Goal: Transaction & Acquisition: Purchase product/service

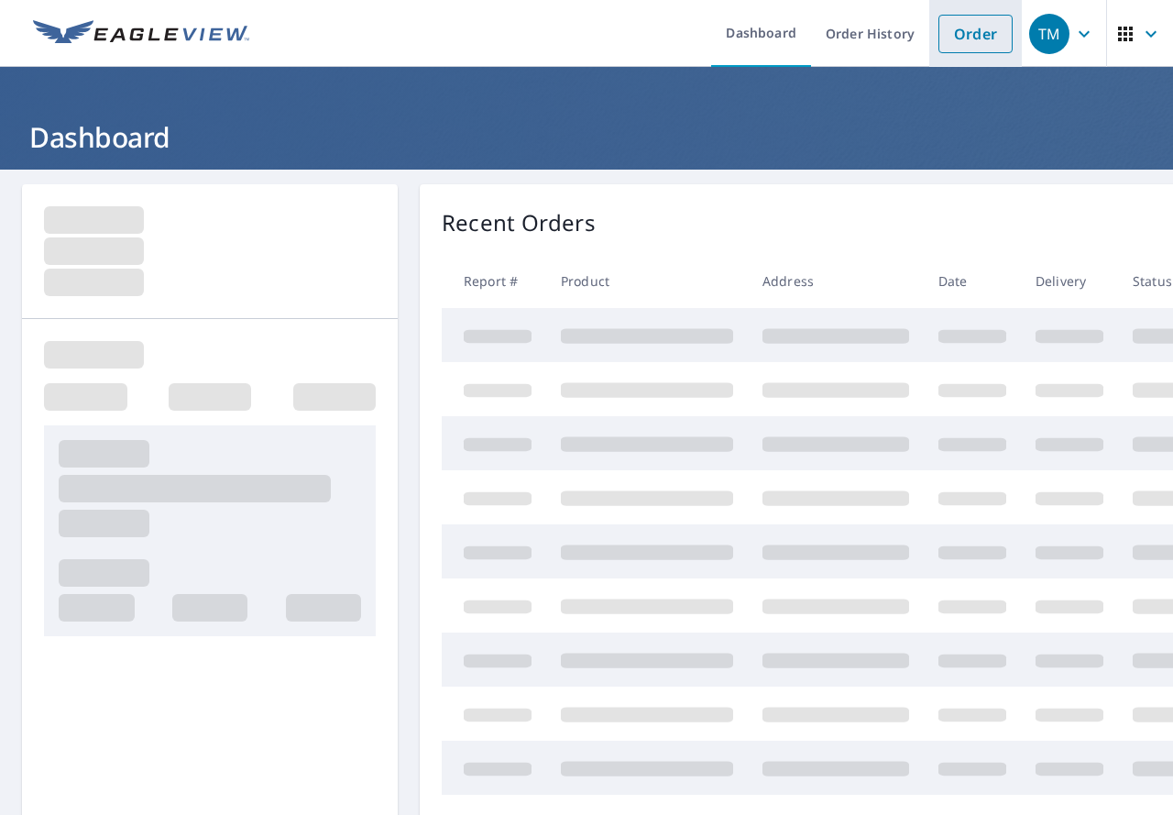
click at [974, 42] on link "Order" at bounding box center [976, 34] width 74 height 39
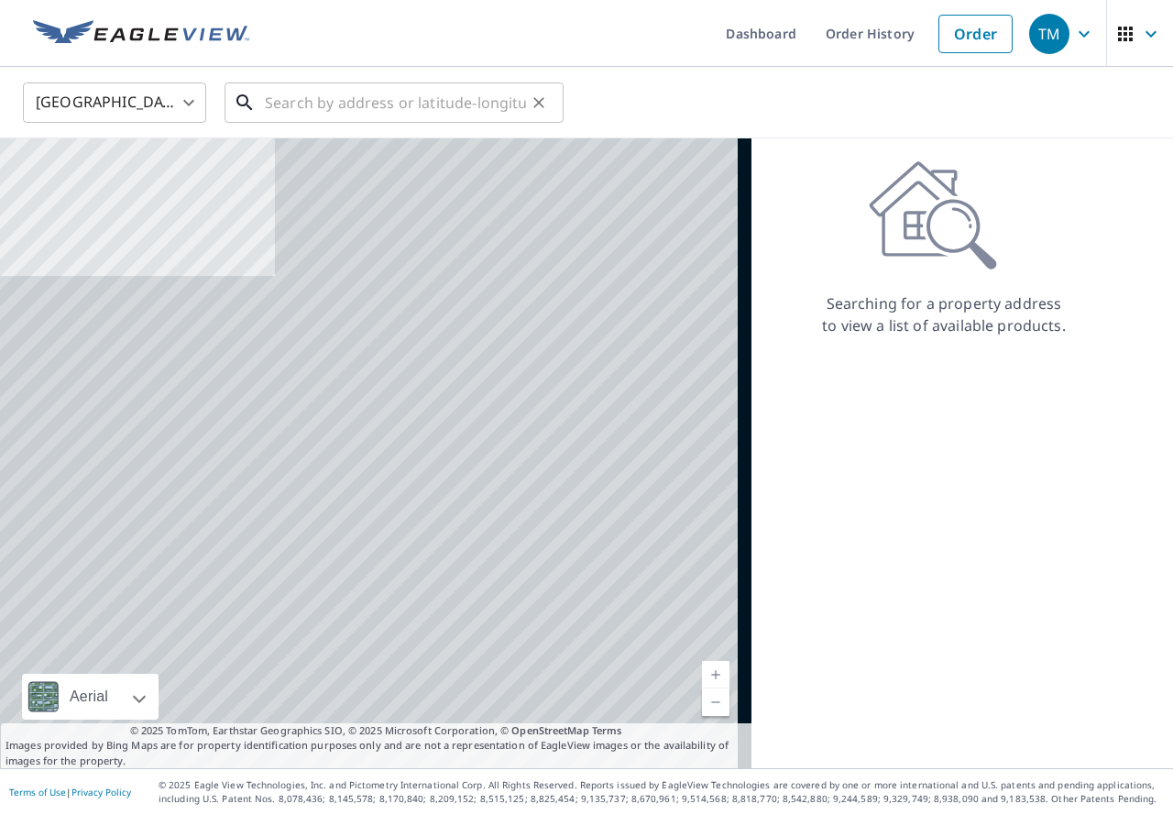
click at [459, 116] on input "text" at bounding box center [395, 102] width 261 height 51
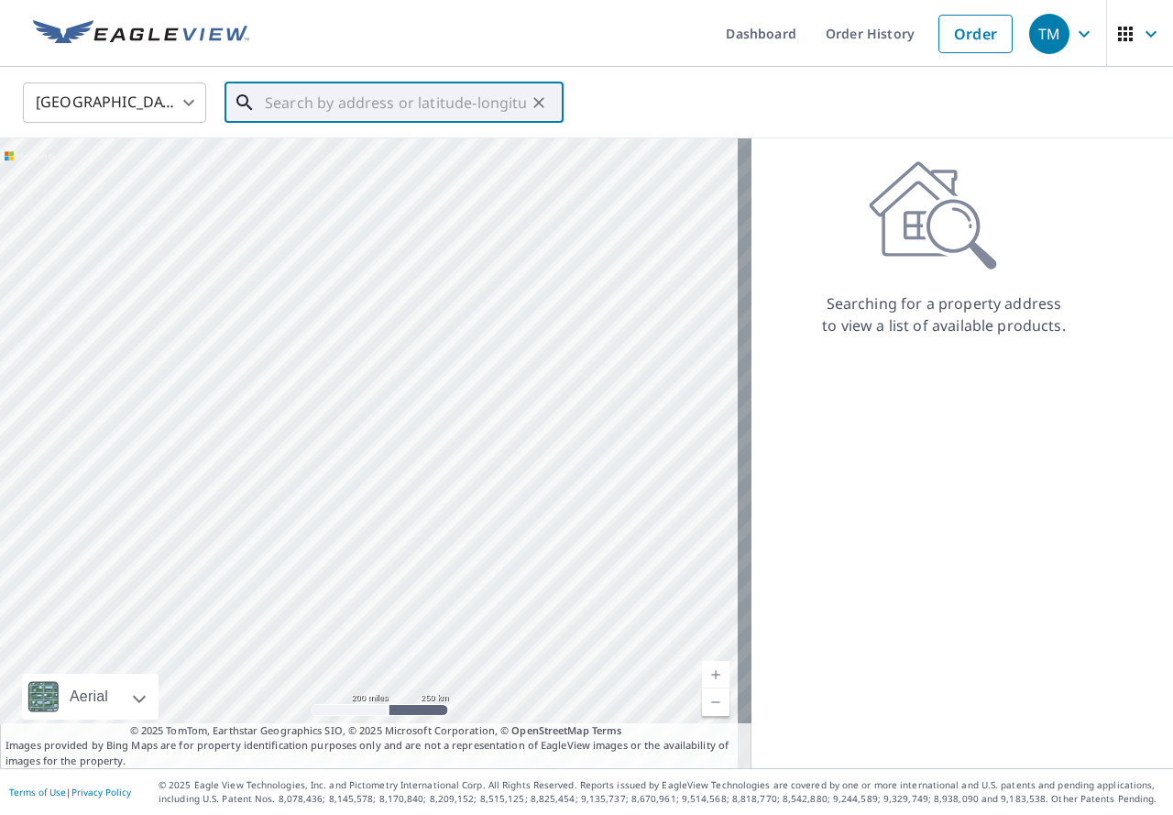
paste input "[STREET_ADDRESS][PERSON_NAME]"
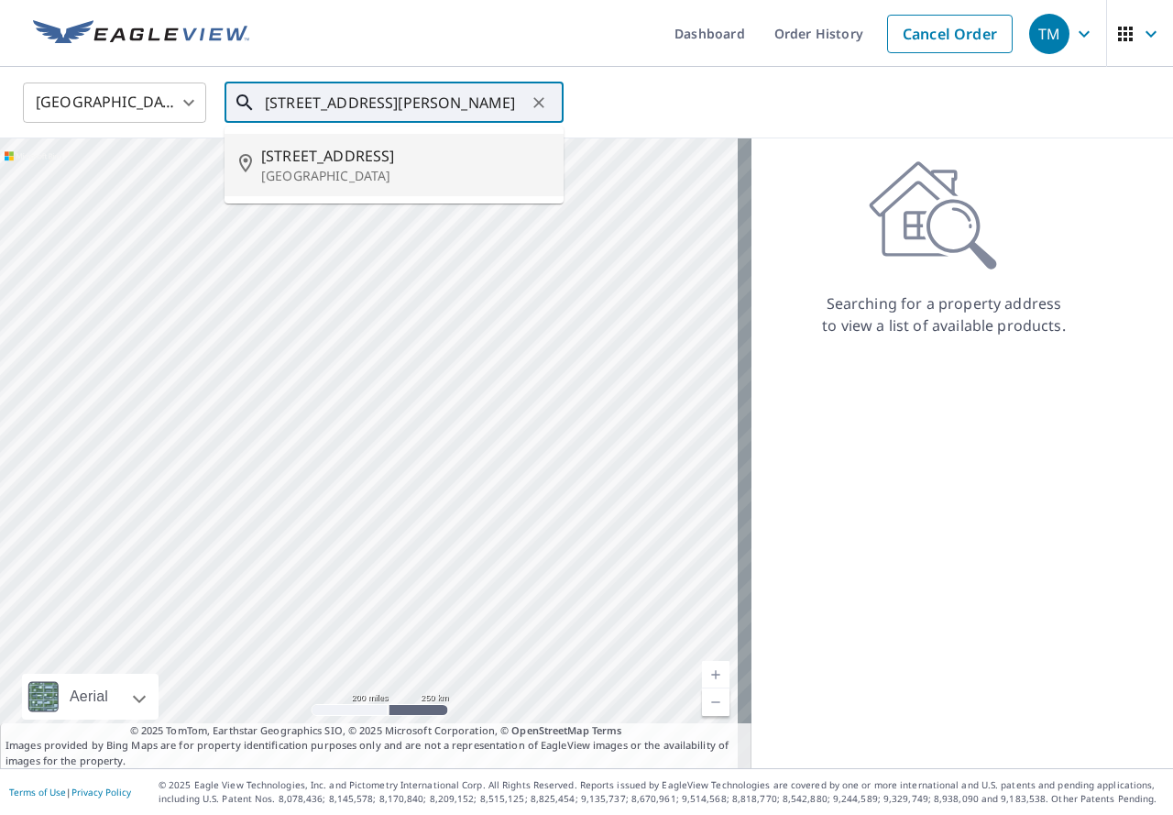
click at [383, 141] on li "[STREET_ADDRESS]" at bounding box center [394, 165] width 339 height 62
type input "[STREET_ADDRESS]"
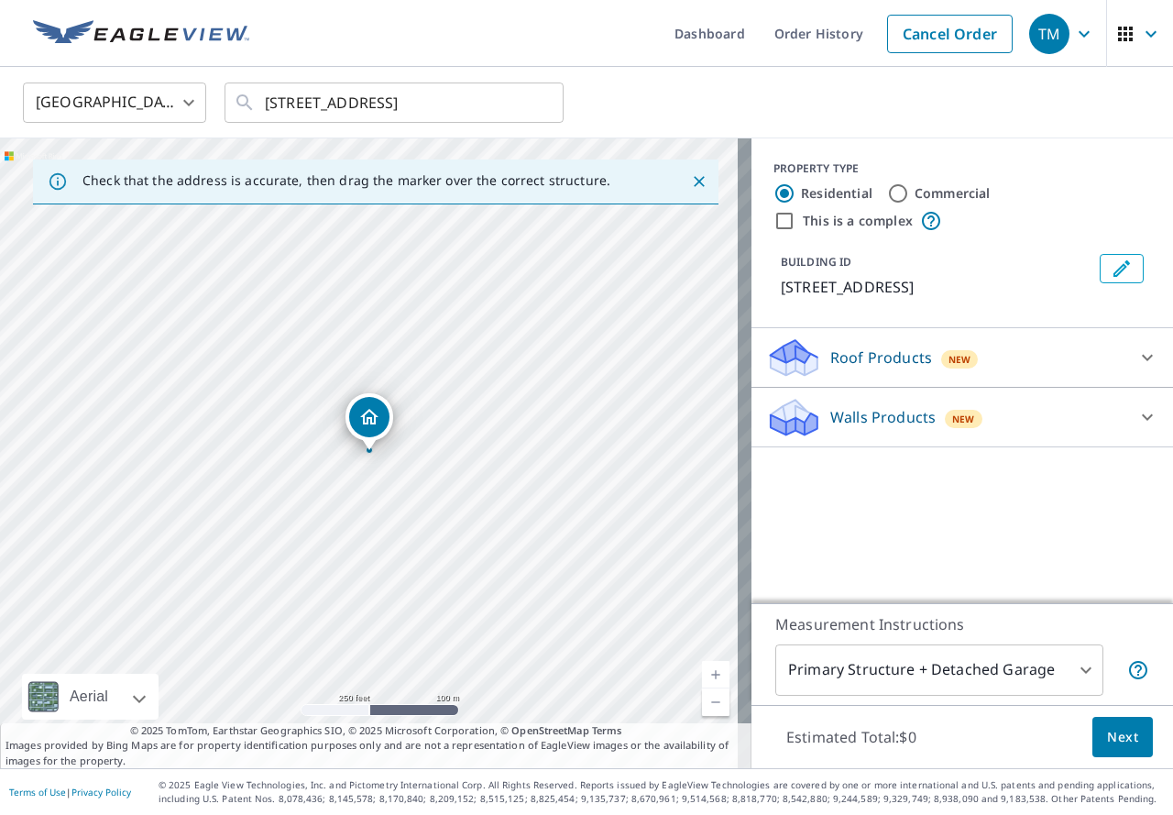
click at [860, 369] on p "Roof Products" at bounding box center [882, 358] width 102 height 22
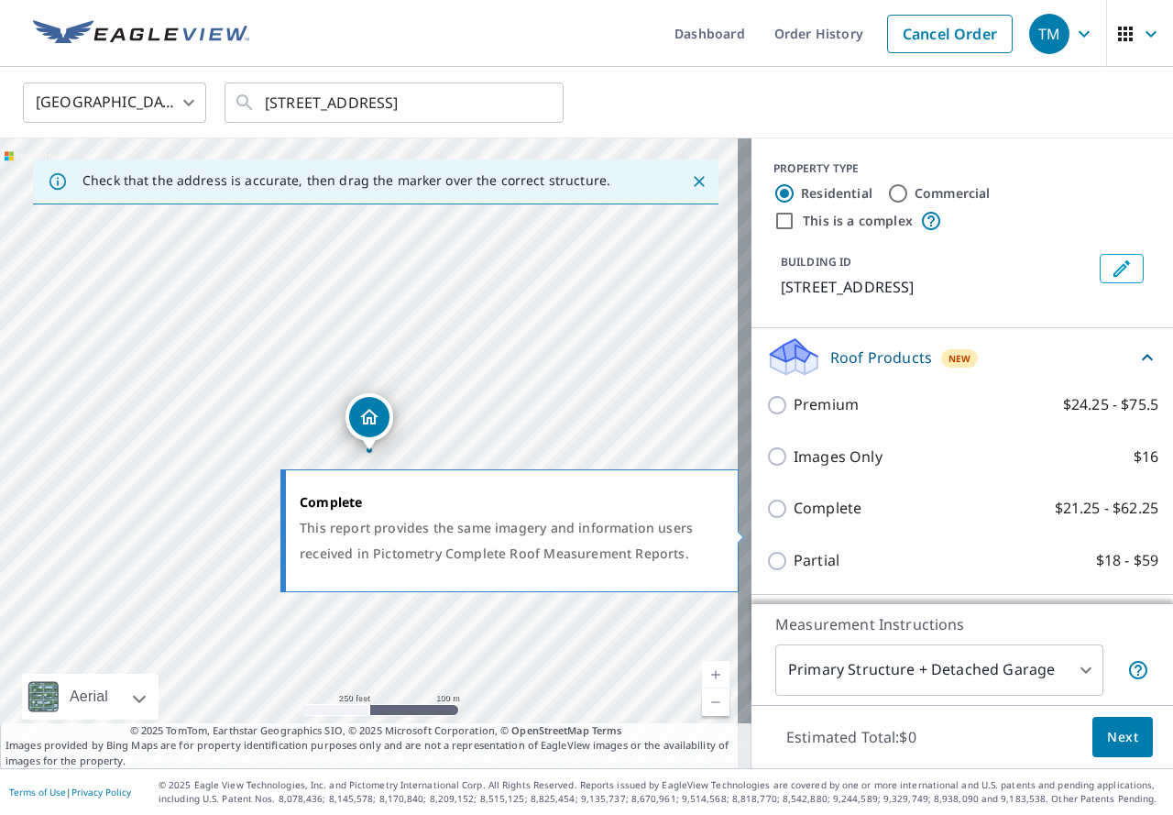
click at [836, 520] on p "Complete" at bounding box center [828, 508] width 68 height 23
click at [794, 520] on input "Complete $21.25 - $62.25" at bounding box center [780, 509] width 28 height 22
checkbox input "true"
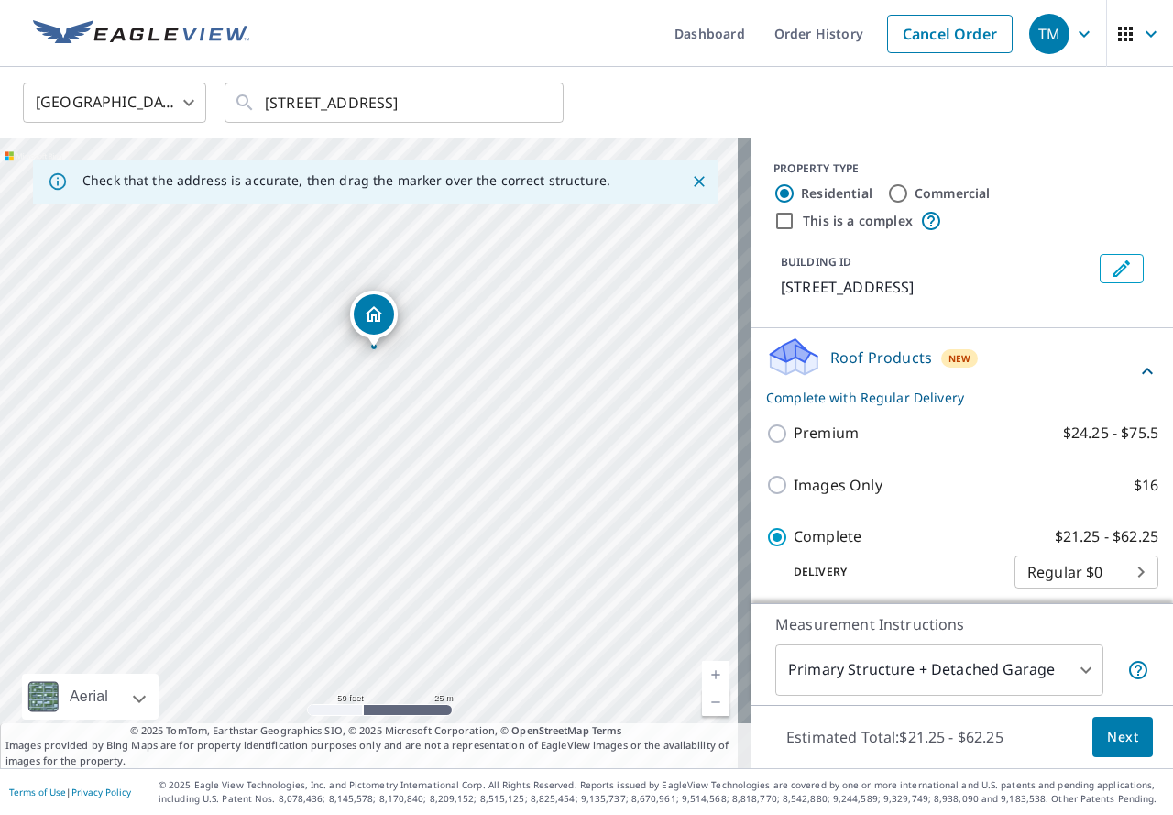
click at [1112, 723] on button "Next" at bounding box center [1123, 737] width 61 height 41
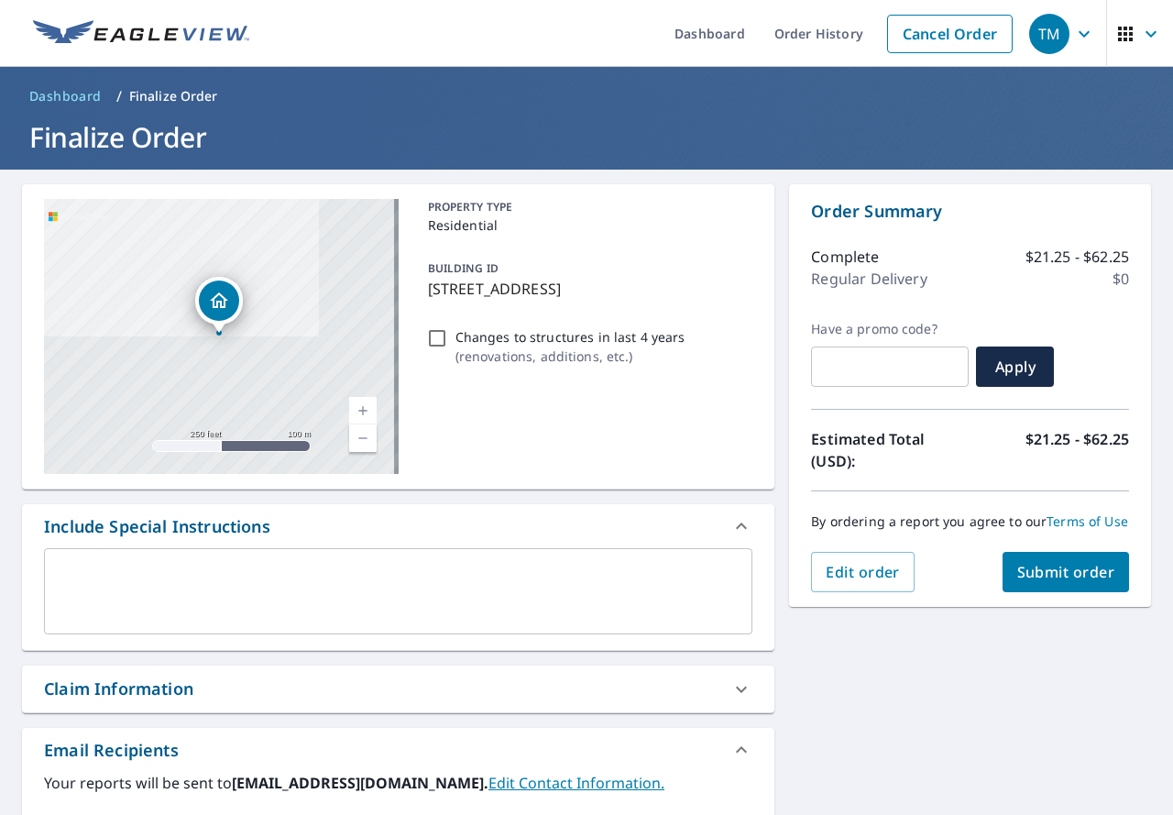
click at [1057, 580] on span "Submit order" at bounding box center [1067, 572] width 98 height 20
